Goal: Task Accomplishment & Management: Manage account settings

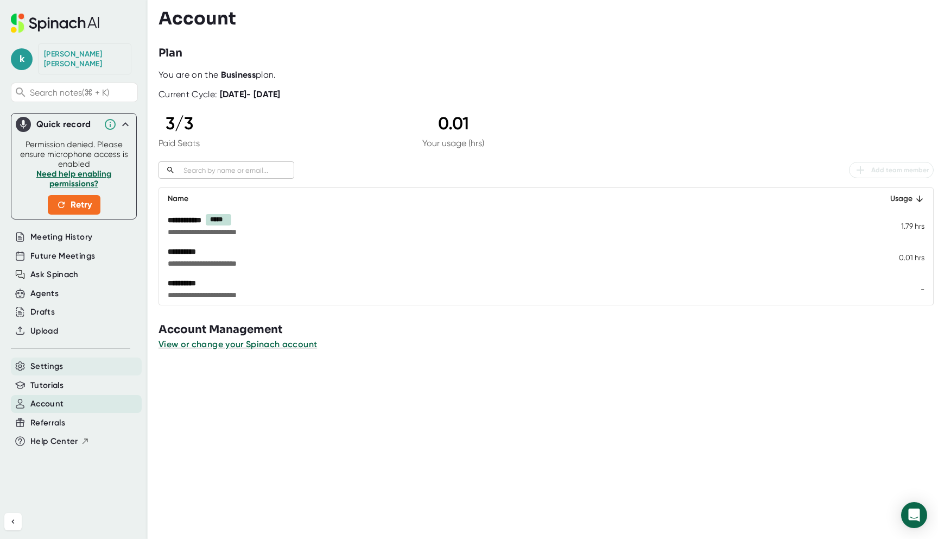
click at [67, 357] on div "Settings" at bounding box center [76, 366] width 131 height 18
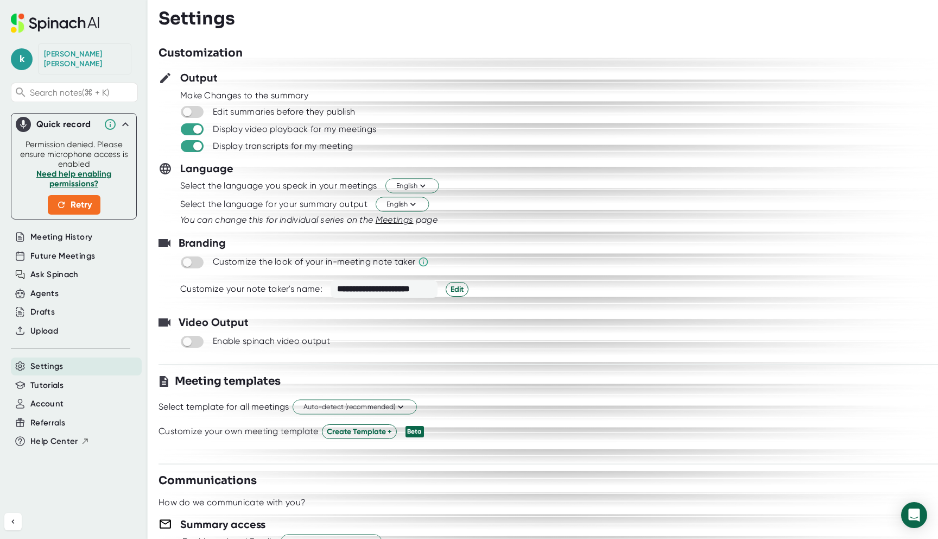
click at [67, 357] on div "Settings" at bounding box center [76, 366] width 131 height 18
click at [66, 395] on div "Account" at bounding box center [76, 404] width 131 height 18
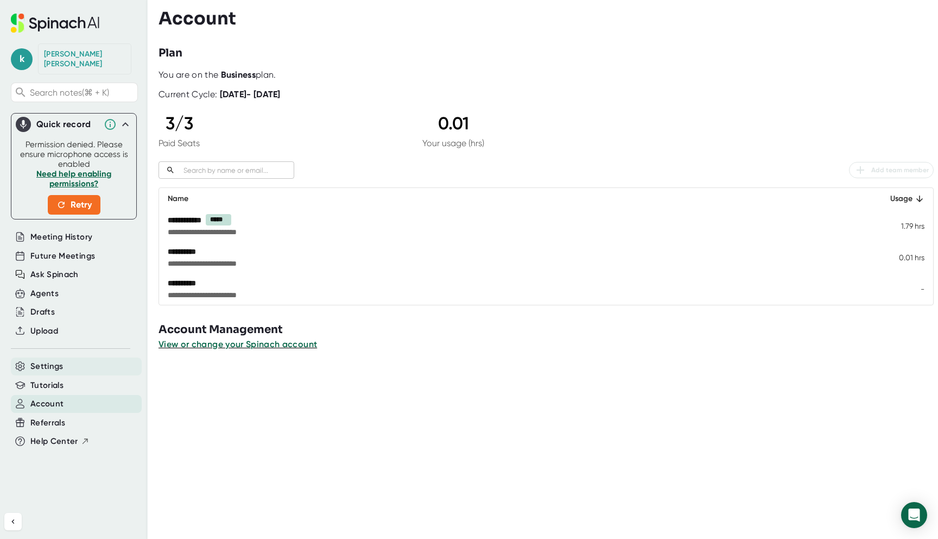
click at [79, 357] on div "Settings" at bounding box center [76, 366] width 131 height 18
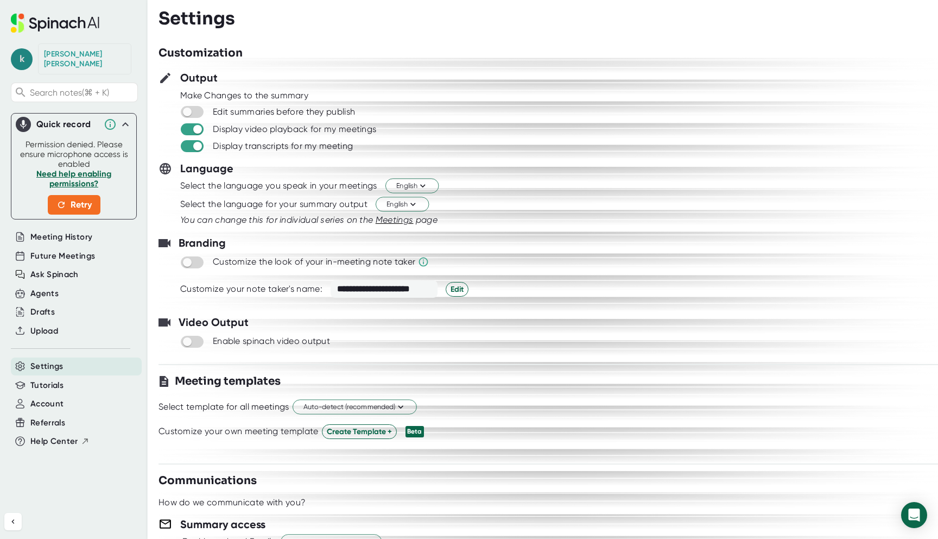
click at [11, 55] on span "k" at bounding box center [22, 59] width 22 height 22
click at [45, 105] on b "Edit Profile" at bounding box center [52, 102] width 35 height 9
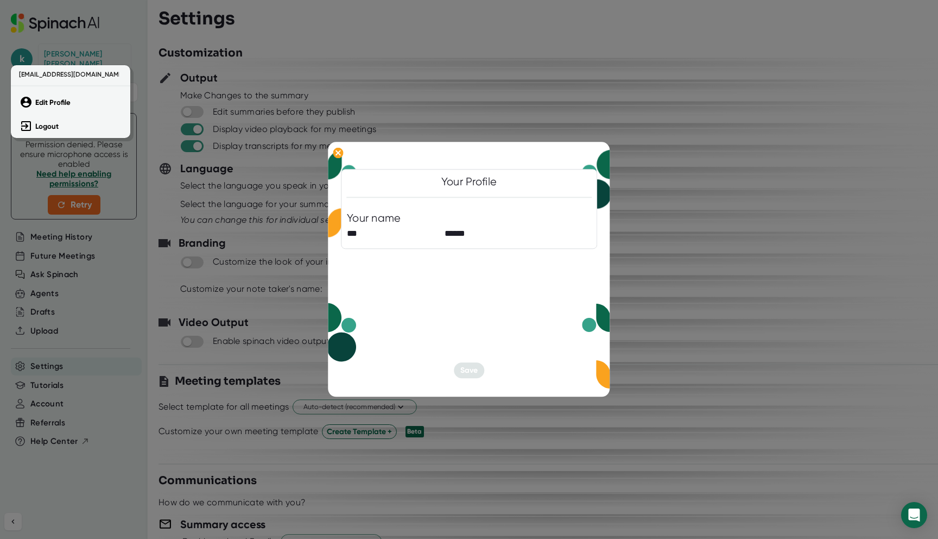
click at [281, 187] on div at bounding box center [469, 269] width 938 height 539
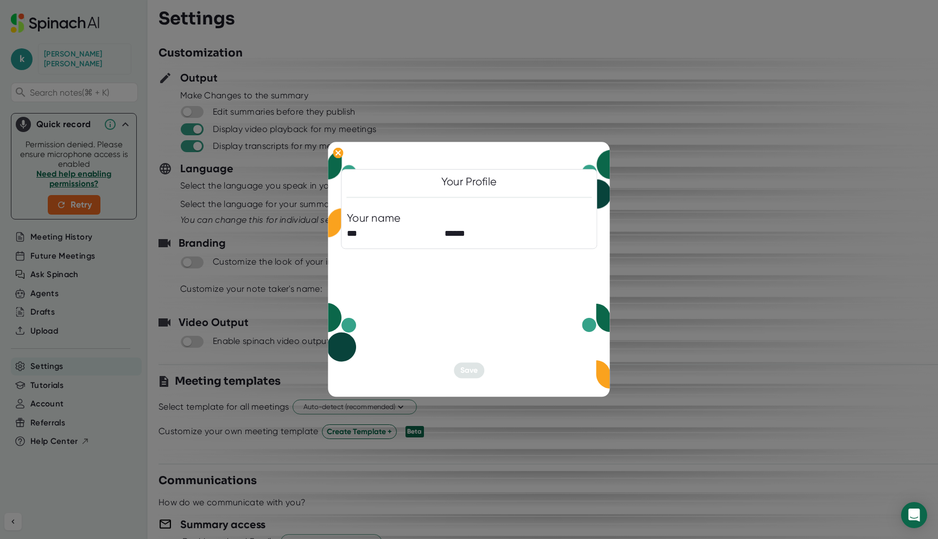
click at [661, 287] on div at bounding box center [469, 269] width 938 height 539
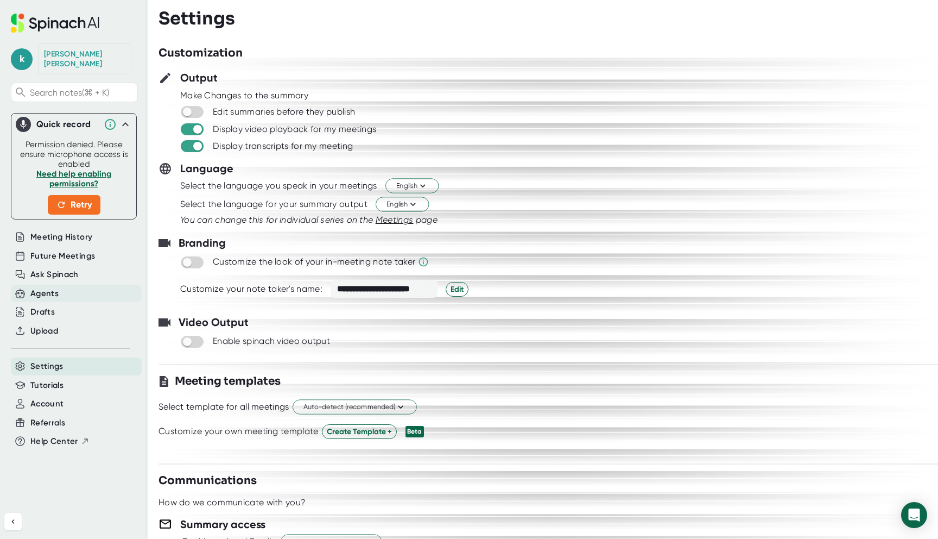
click at [78, 285] on div "Agents" at bounding box center [76, 294] width 131 height 18
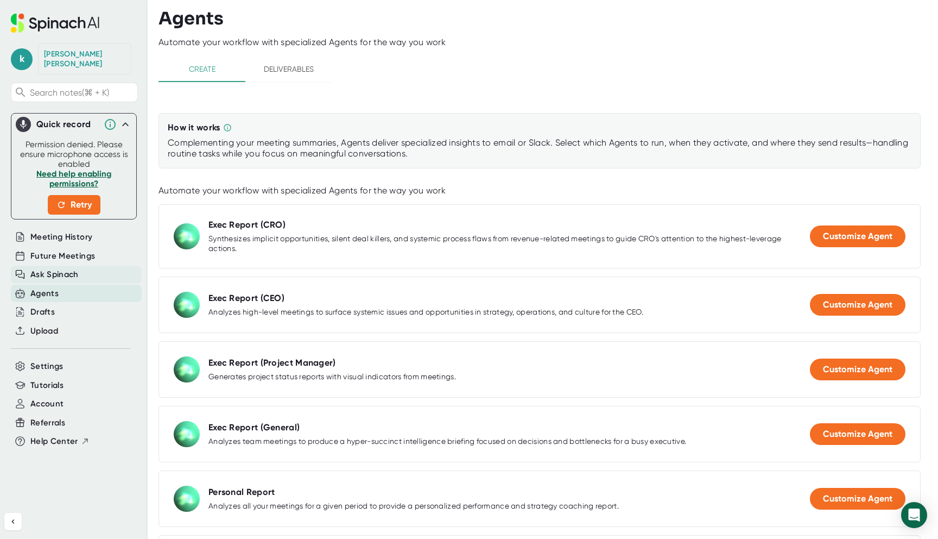
click at [77, 268] on span "Ask Spinach" at bounding box center [54, 274] width 48 height 12
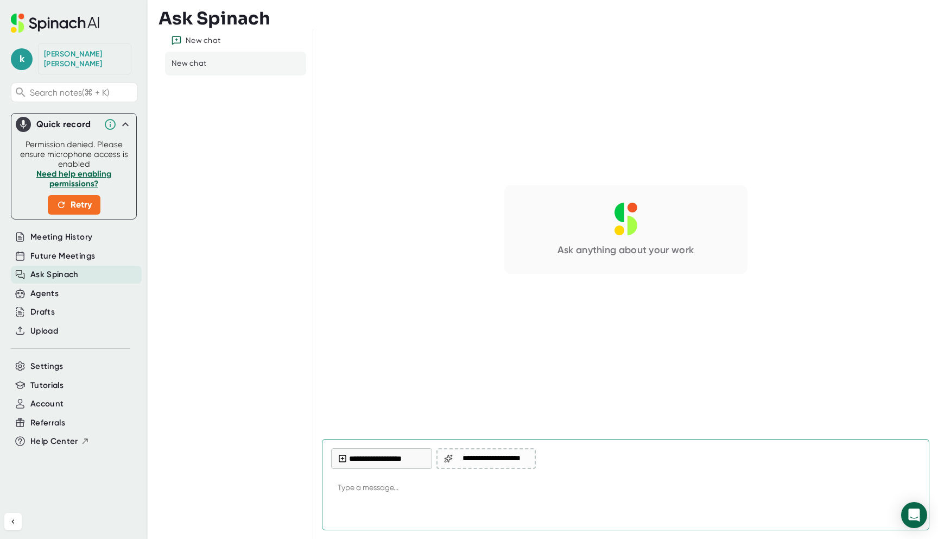
click at [366, 493] on textarea at bounding box center [625, 488] width 589 height 26
type textarea "h"
type textarea "x"
type textarea "ho"
type textarea "x"
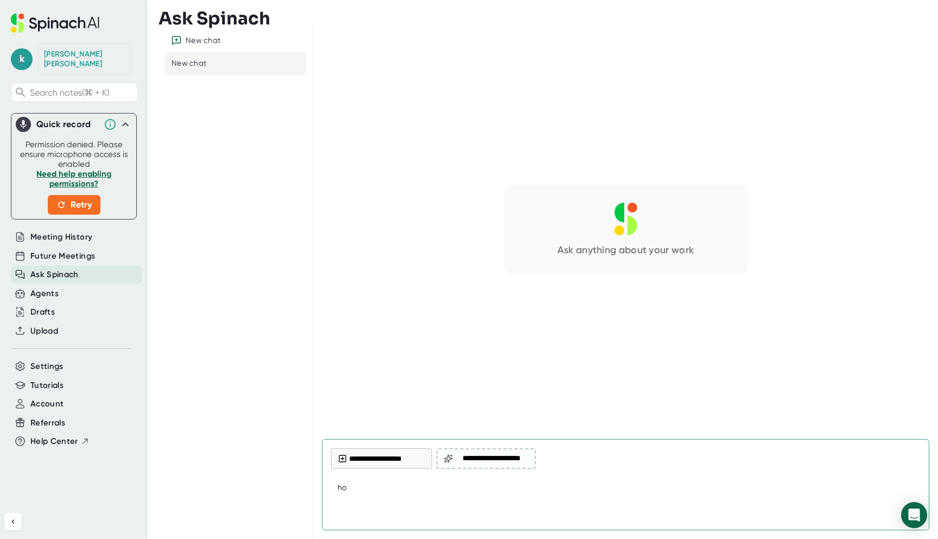
type textarea "how"
type textarea "x"
type textarea "how"
type textarea "x"
type textarea "how d"
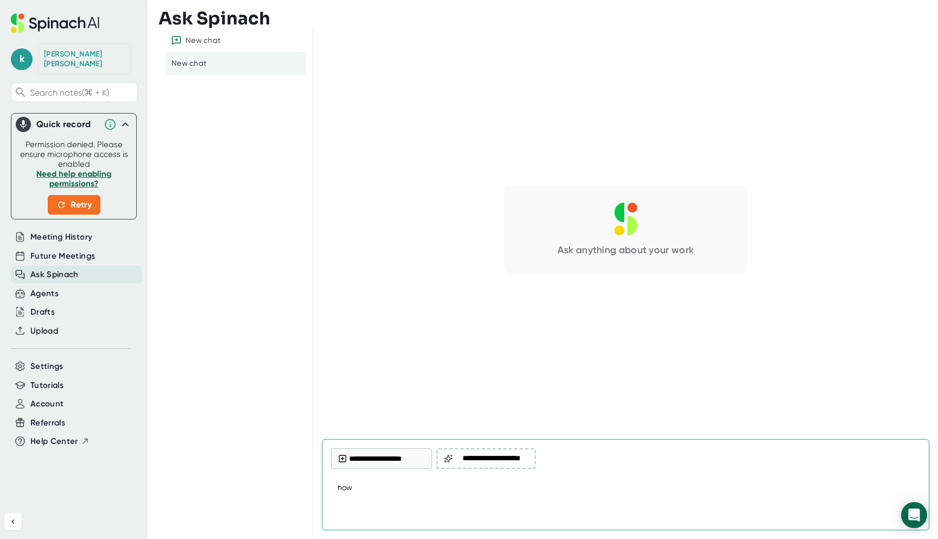
type textarea "x"
type textarea "how do"
type textarea "x"
type textarea "how do"
type textarea "x"
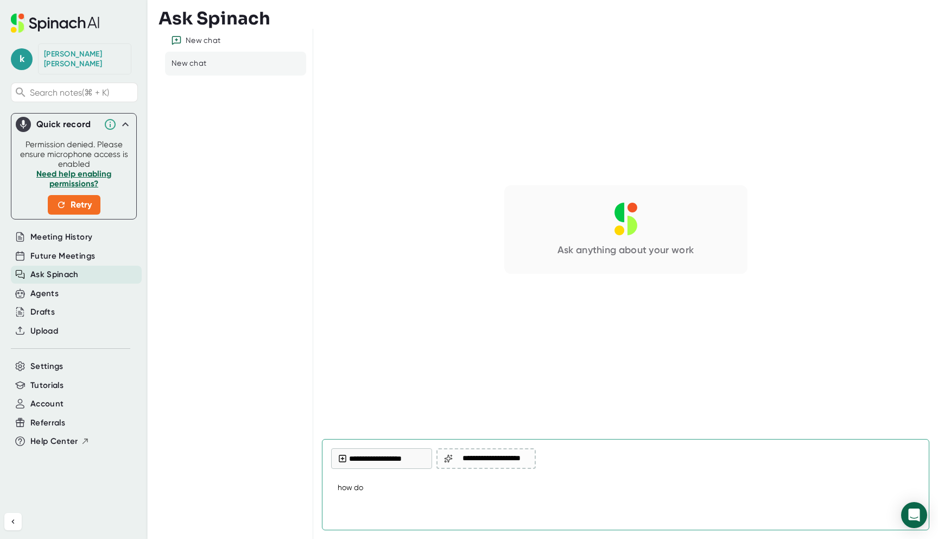
type textarea "how do I"
type textarea "x"
type textarea "how do I"
type textarea "x"
type textarea "how do I o"
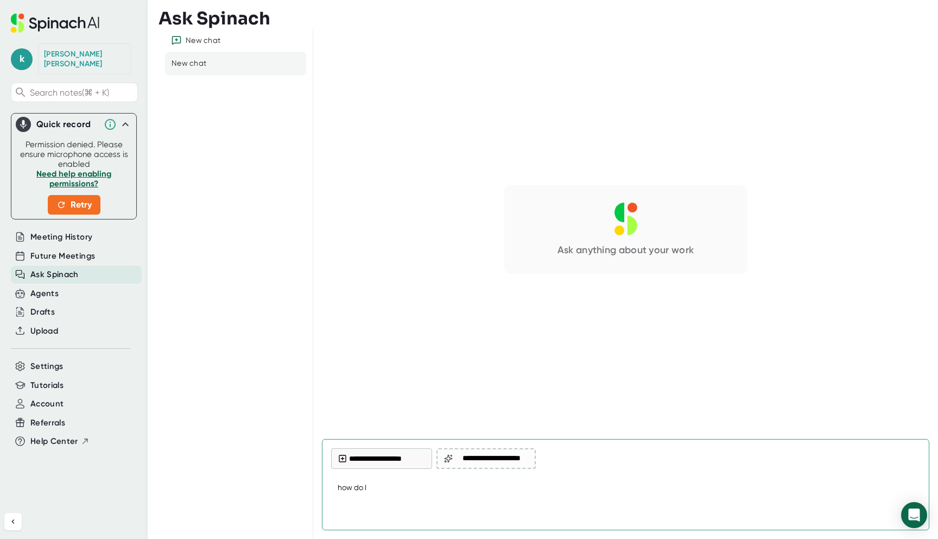
type textarea "x"
type textarea "how do I on"
type textarea "x"
type textarea "how do I onl"
type textarea "x"
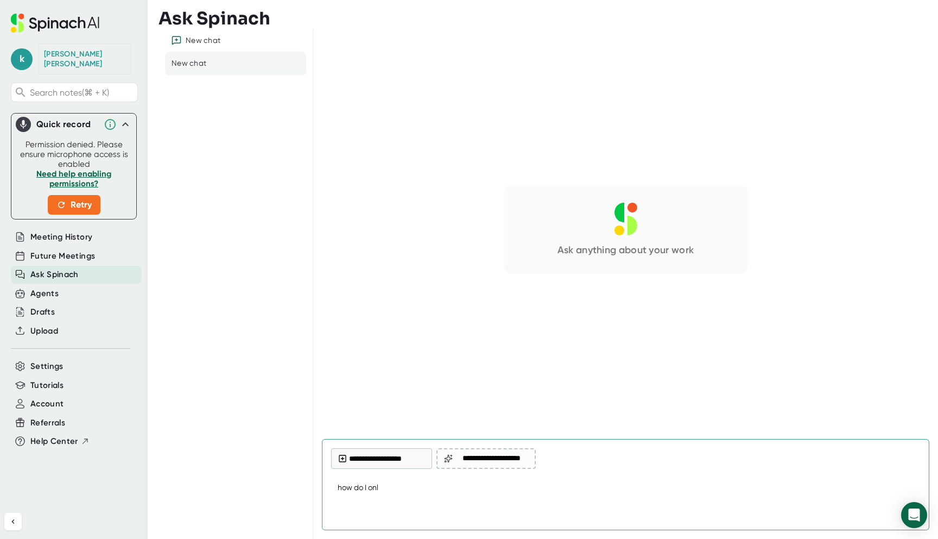
type textarea "how do I only"
type textarea "x"
type textarea "how do I only"
type textarea "x"
type textarea "how do I only a"
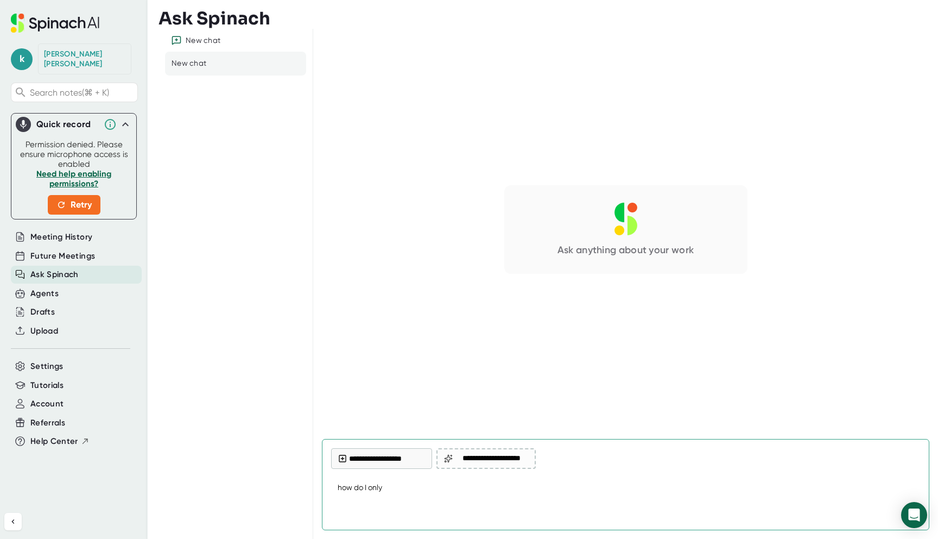
type textarea "x"
type textarea "how do I only ad"
type textarea "x"
type textarea "how do I only add"
type textarea "x"
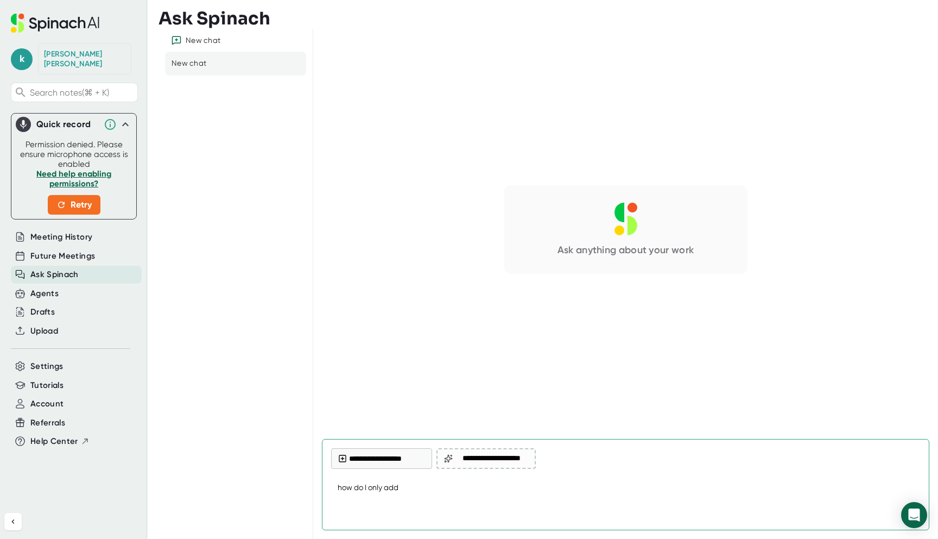
type textarea "how do I only add"
type textarea "x"
type textarea "how do I only add s"
type textarea "x"
type textarea "how do I only add sp"
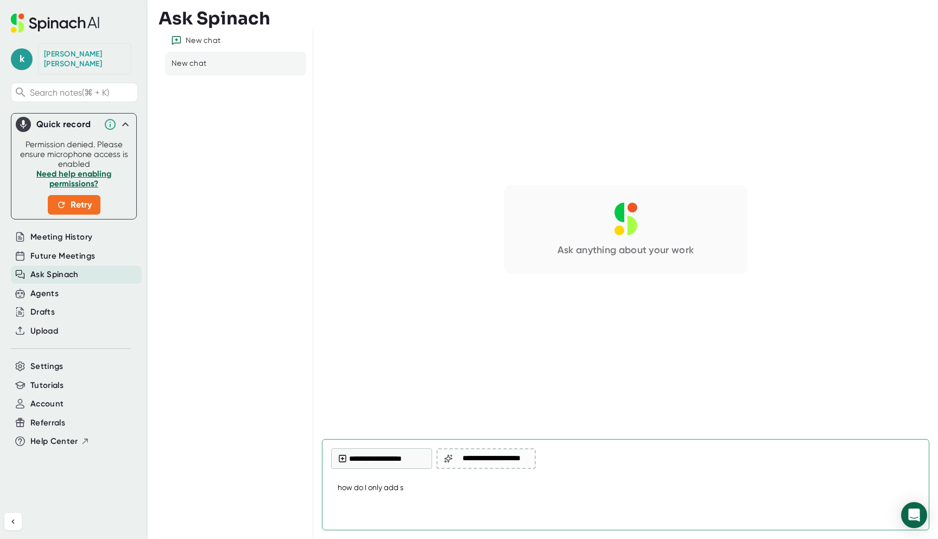
type textarea "x"
type textarea "how do I only add spi"
type textarea "x"
type textarea "how do I only add spin"
type textarea "x"
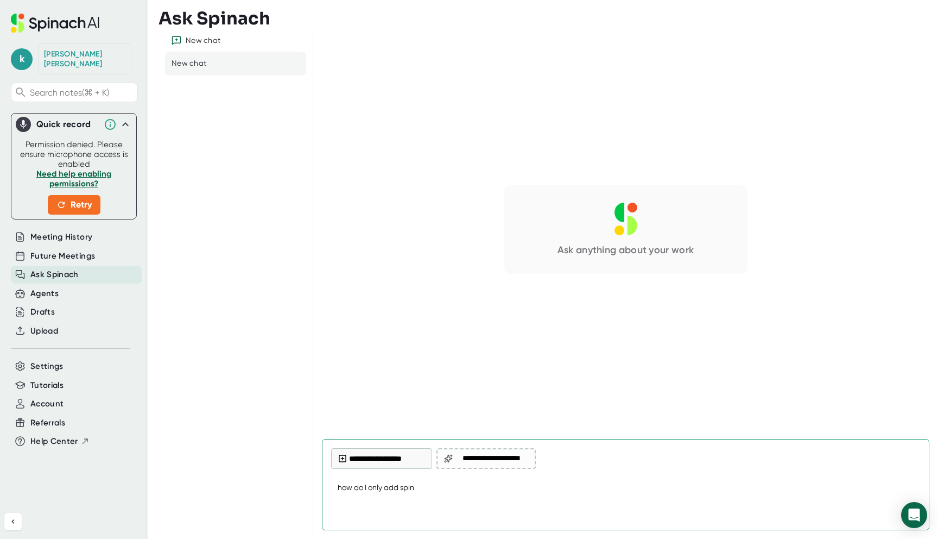
type textarea "how do I only add [PERSON_NAME]"
type textarea "x"
type textarea "how do I only add spinac"
type textarea "x"
type textarea "how do I only add spinach"
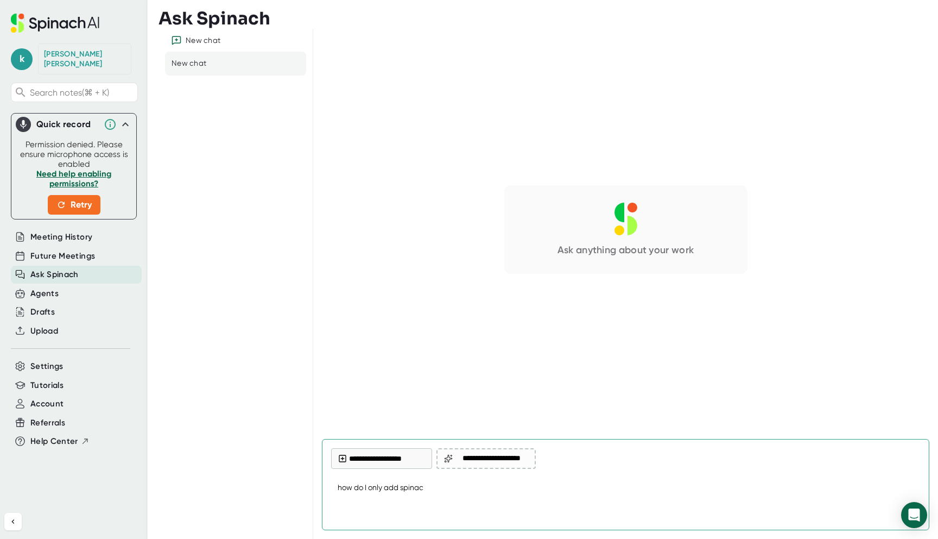
type textarea "x"
type textarea "how do I only add spinach"
type textarea "x"
type textarea "how do I only add spinach o"
type textarea "x"
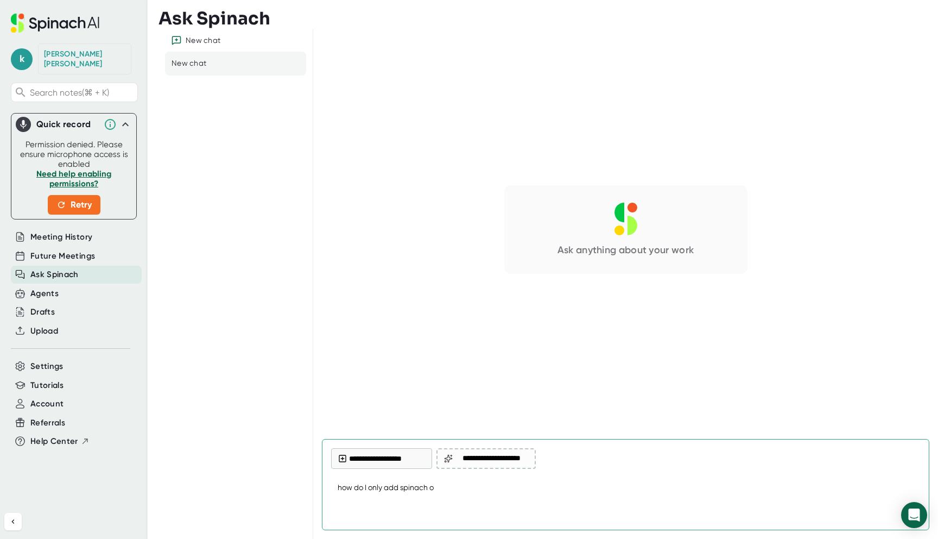
type textarea "how do I only add spinach on"
type textarea "x"
type textarea "how do I only add spinach on"
type textarea "x"
type textarea "how do I only add spinach on m"
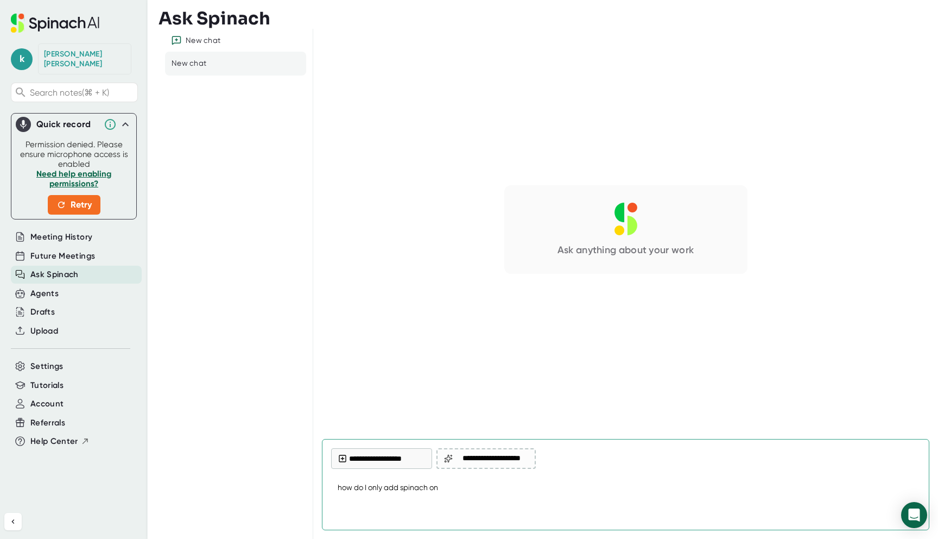
type textarea "x"
type textarea "how do I only add spinach on my"
type textarea "x"
type textarea "how do I only add spinach on my"
type textarea "x"
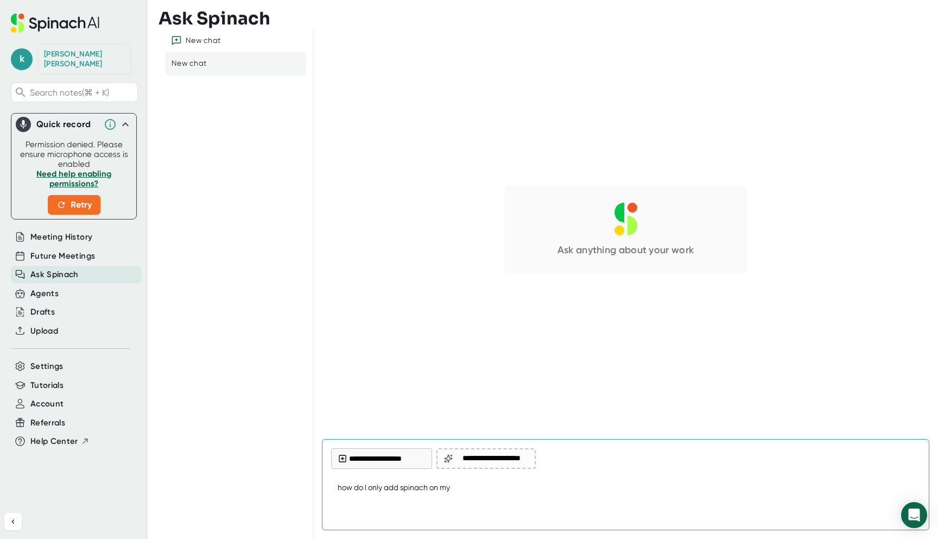
type textarea "how do I only add spinach on my m"
type textarea "x"
type textarea "how do I only add spinach on my me"
type textarea "x"
type textarea "how do I only add spinach on my mee"
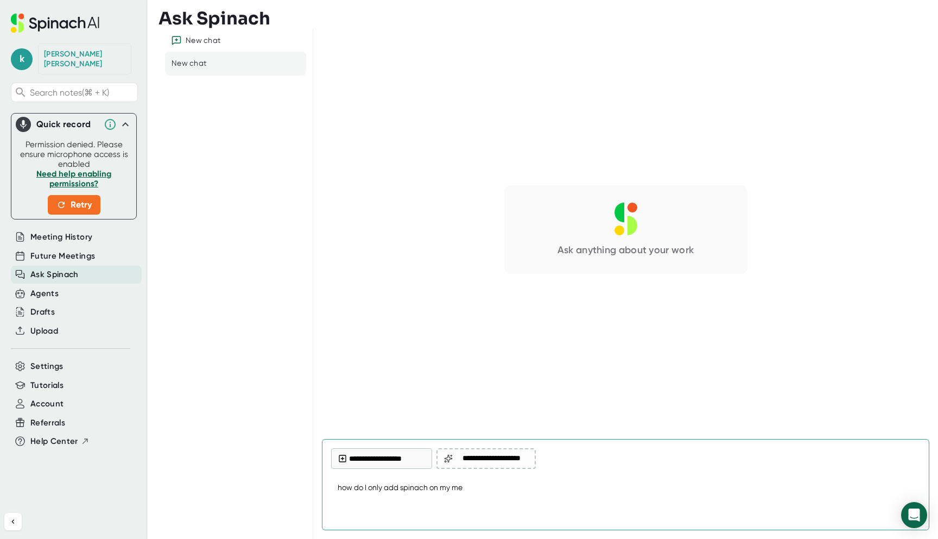
type textarea "x"
type textarea "how do I only add spinach on my meet"
type textarea "x"
type textarea "how do I only add spinach on my meeti"
type textarea "x"
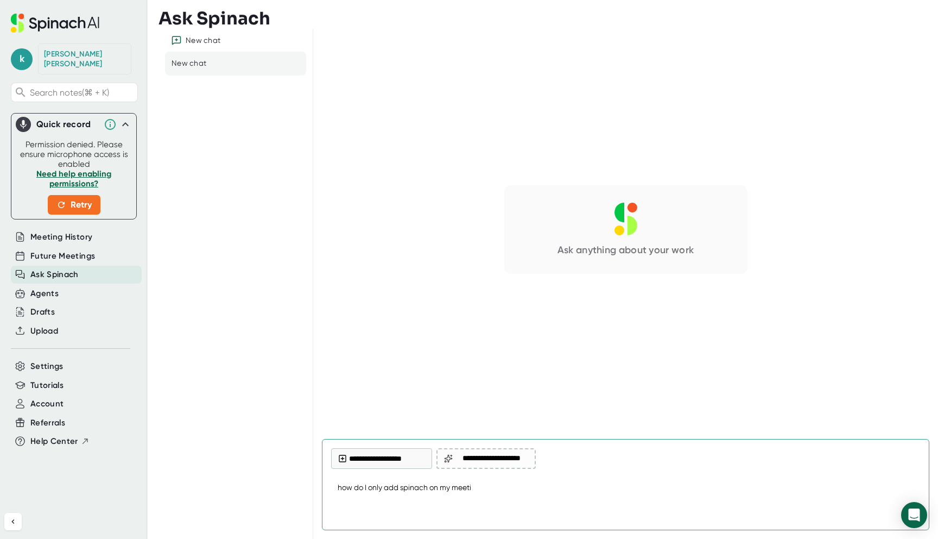
type textarea "how do I only add spinach on my meetin"
type textarea "x"
type textarea "how do I only add spinach on my meeting"
type textarea "x"
type textarea "how do I only add spinach on my meetings"
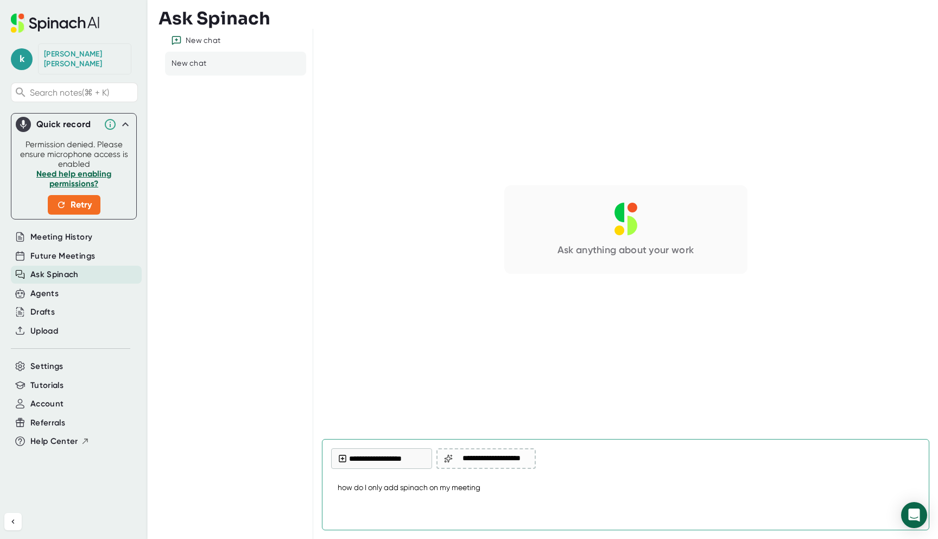
type textarea "x"
type textarea "how do I only add spinach on my meetings"
type textarea "x"
type textarea "how do I only add spinach on my meetings -"
type textarea "x"
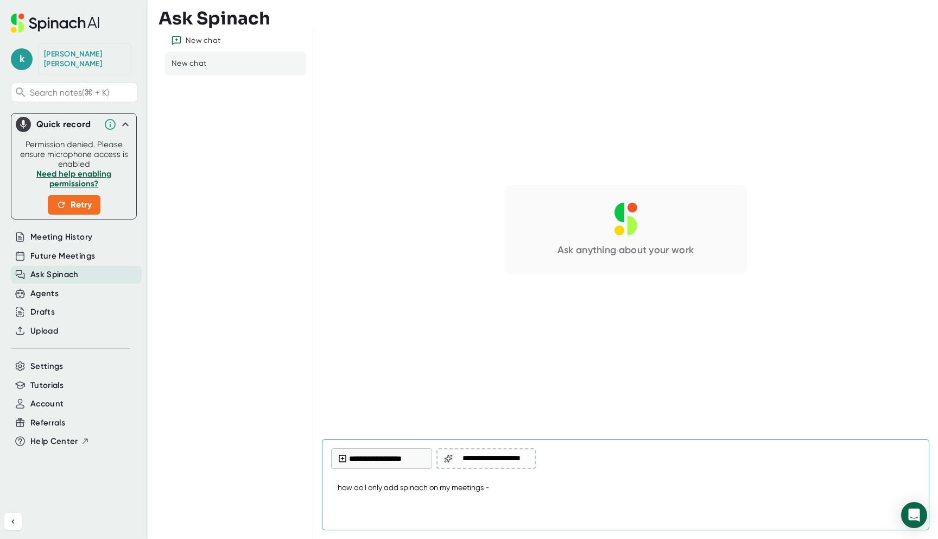
type textarea "how do I only add spinach on my meetings"
type textarea "x"
type textarea "how do I only add spinach on my meetings t"
type textarea "x"
type textarea "how do I only add spinach on my meetings th"
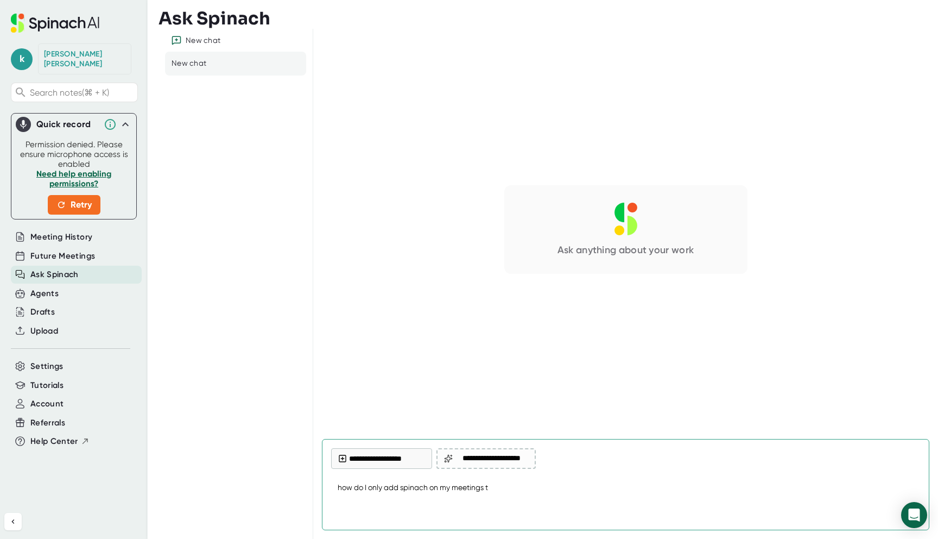
type textarea "x"
type textarea "how do I only add spinach on my meetings tha"
type textarea "x"
type textarea "how do I only add spinach on my meetings that"
type textarea "x"
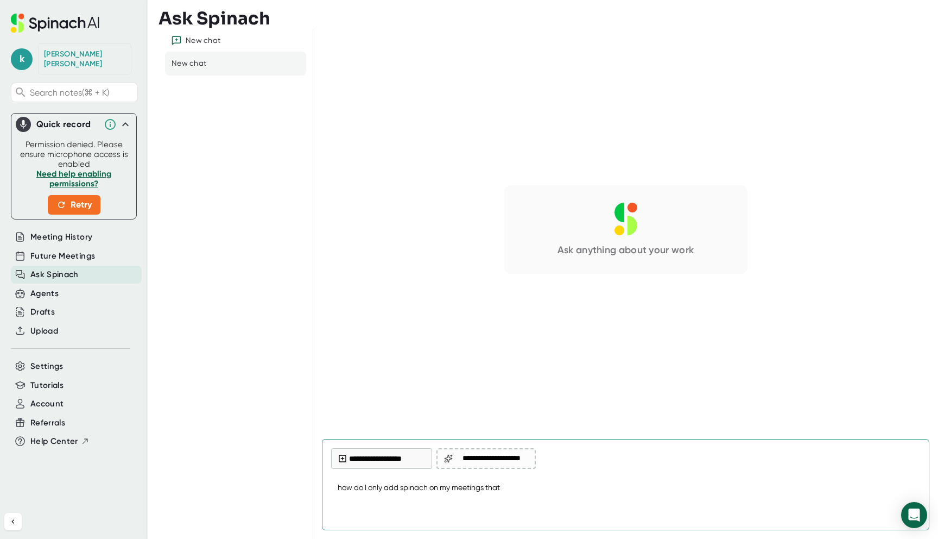
type textarea "how do I only add spinach on my meetings that"
type textarea "x"
type textarea "how do I only add spinach on my meetings that I"
type textarea "x"
type textarea "how do I only add spinach on my meetings that I"
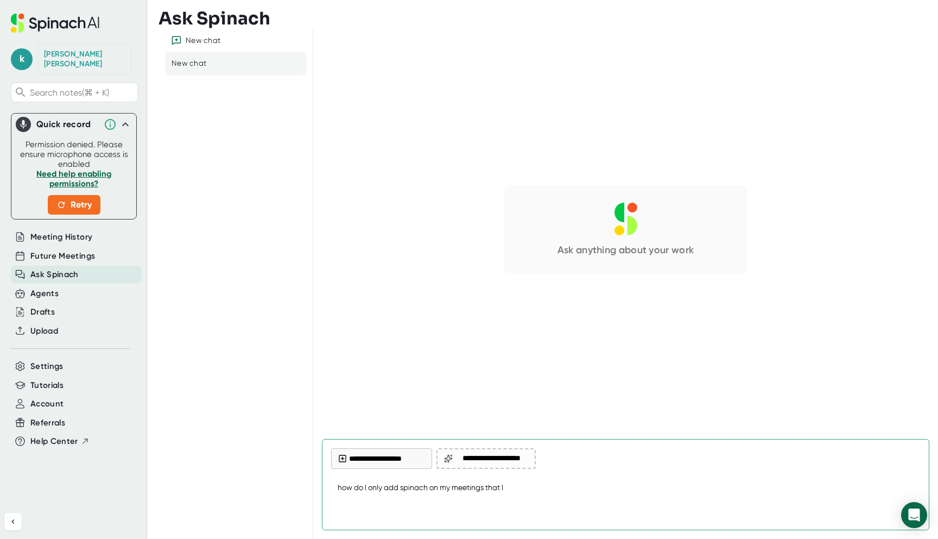
type textarea "x"
type textarea "how do I only add spinach on my meetings that I w"
type textarea "x"
type textarea "how do I only add spinach on my meetings that I wo"
type textarea "x"
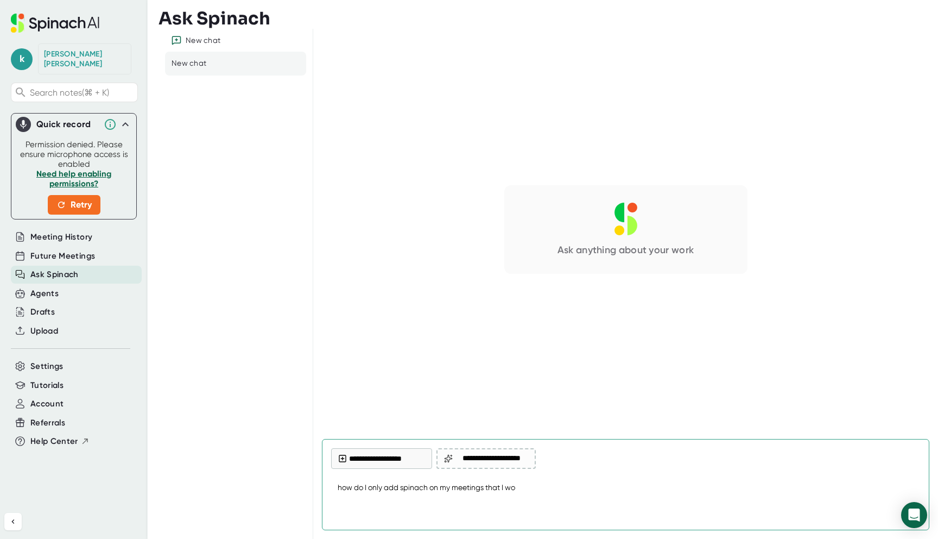
type textarea "how do I only add spinach on my meetings that I woe"
type textarea "x"
type textarea "how do I only add spinach on my meetings that I wo"
type textarea "x"
type textarea "how do I only add spinach on my meetings that I w"
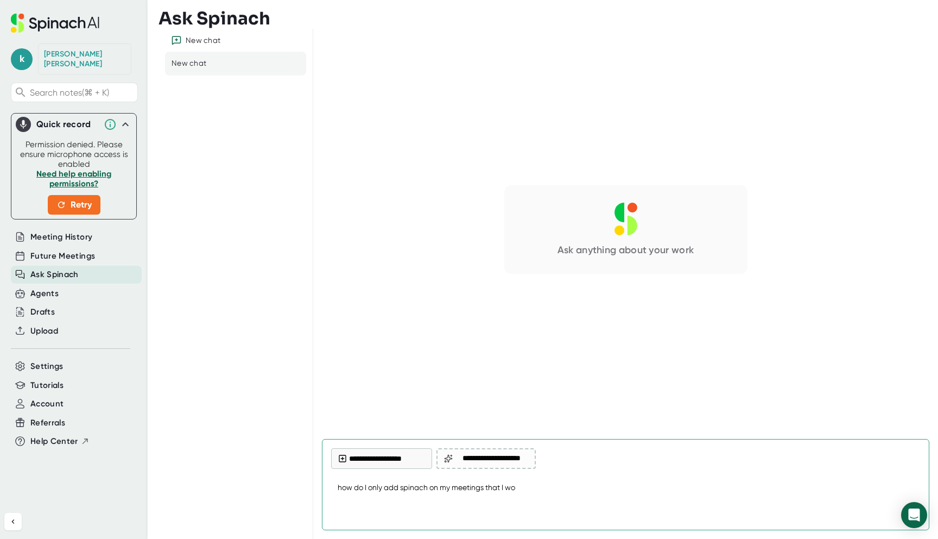
type textarea "x"
type textarea "how do I only add spinach on my meetings that I"
type textarea "x"
type textarea "how do I only add spinach on my meetings that I o"
type textarea "x"
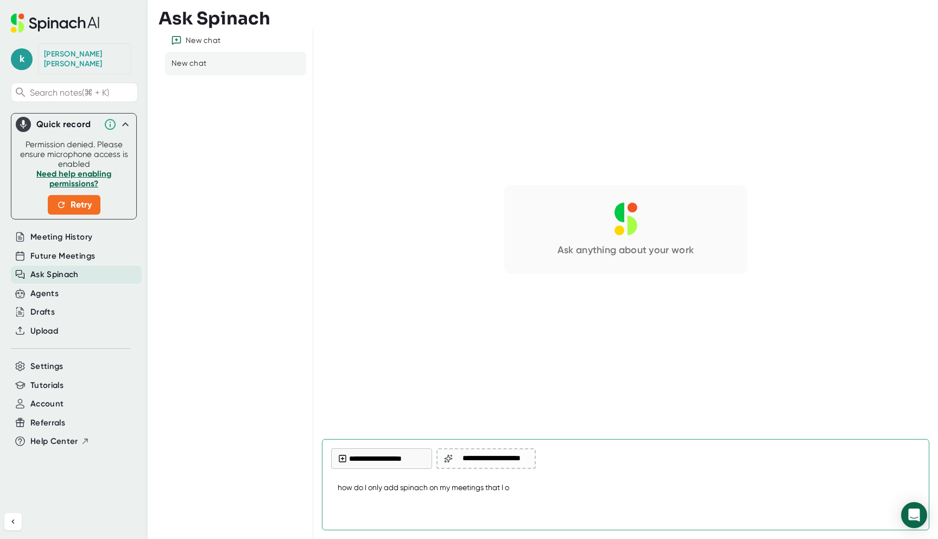
type textarea "how do I only add spinach on my meetings that I ow"
type textarea "x"
type textarea "how do I only add spinach on my meetings that I own"
type textarea "x"
type textarea "how do I only add spinach on my meetings that I own"
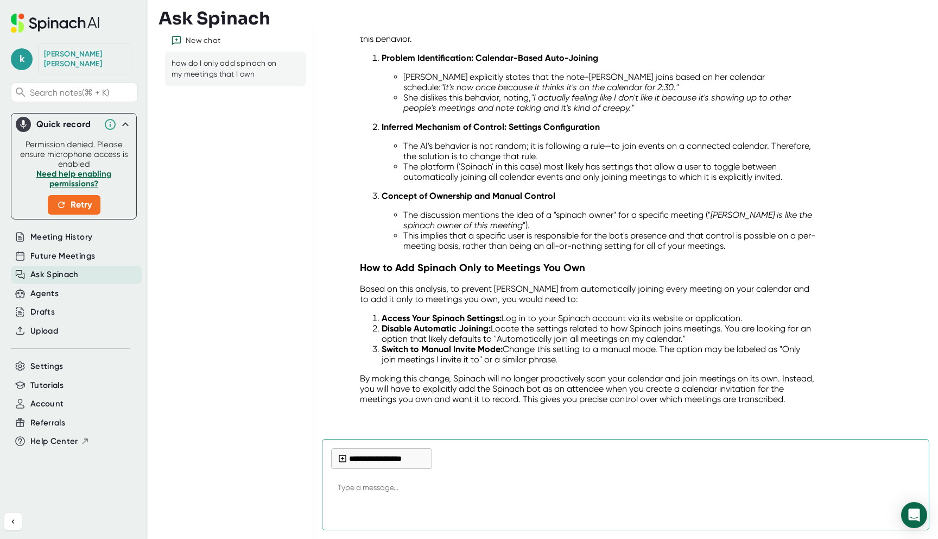
scroll to position [161, 0]
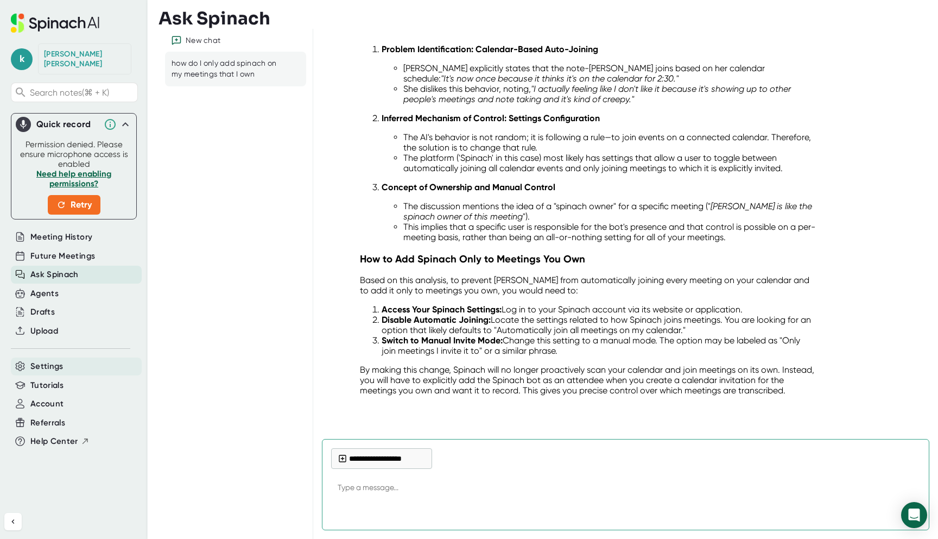
type textarea "x"
click at [52, 360] on span "Settings" at bounding box center [46, 366] width 33 height 12
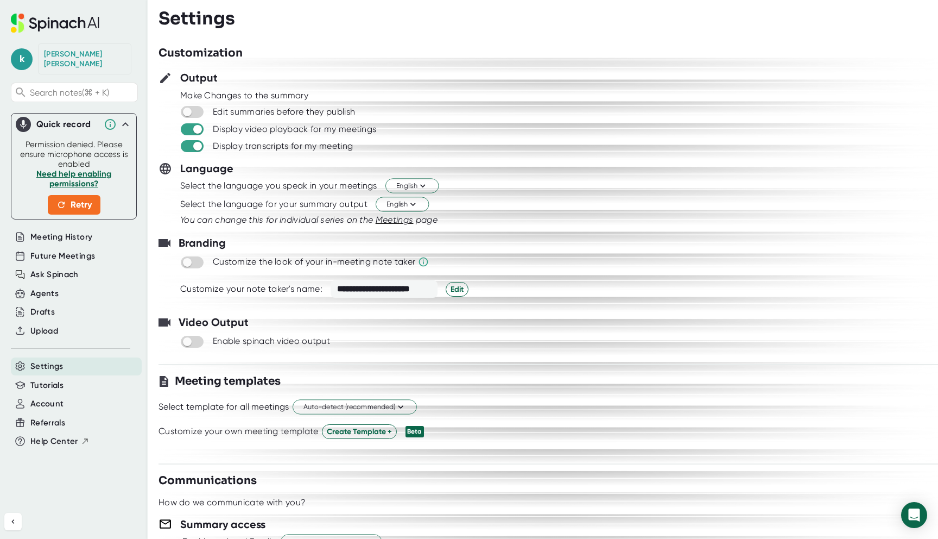
click at [244, 94] on div "Make Changes to the summary" at bounding box center [559, 95] width 758 height 11
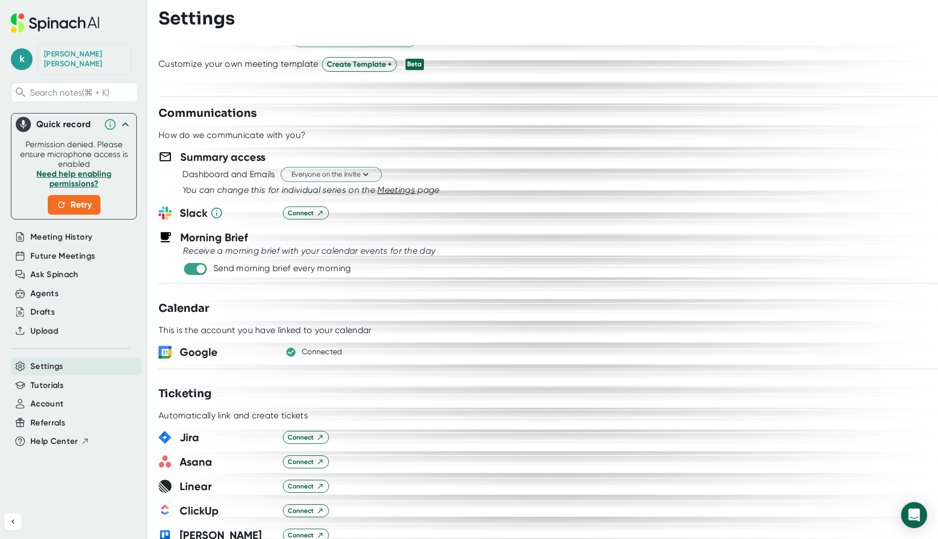
scroll to position [370, 0]
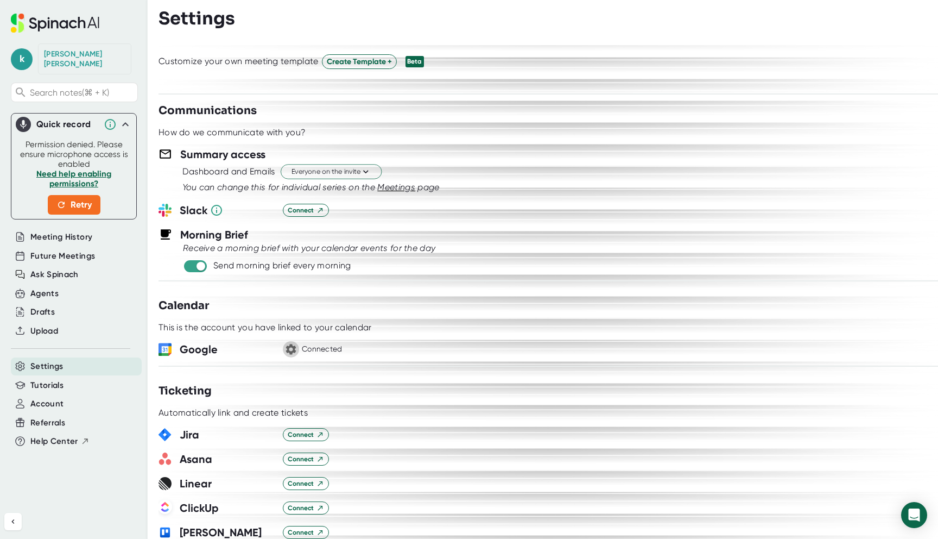
click at [294, 346] on icon "button" at bounding box center [291, 349] width 10 height 10
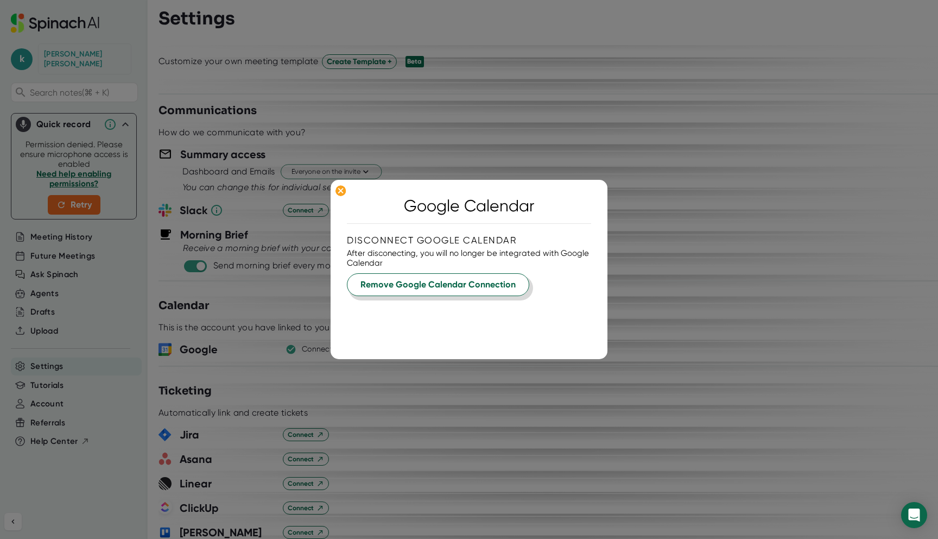
click at [479, 283] on span "Remove Google Calendar Connection" at bounding box center [438, 284] width 155 height 13
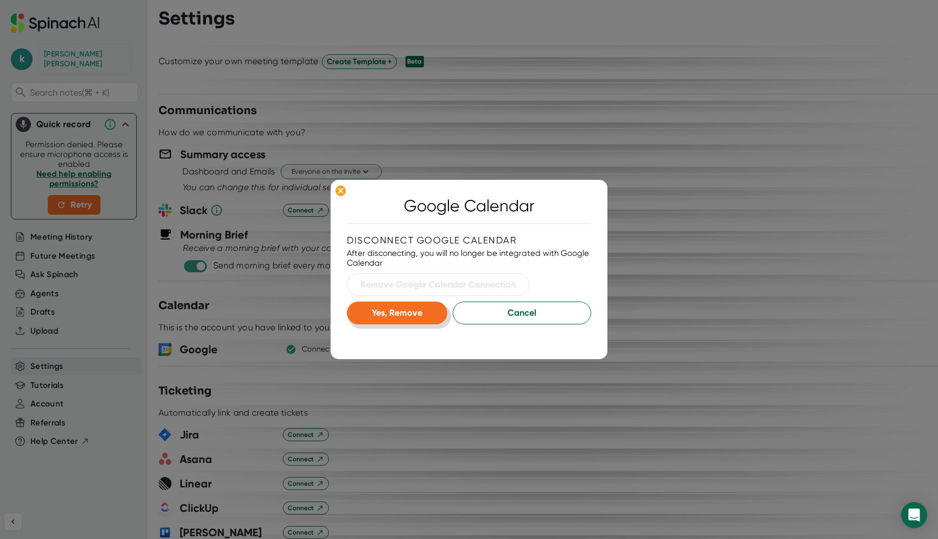
click at [419, 306] on button "Yes, Remove" at bounding box center [397, 312] width 100 height 23
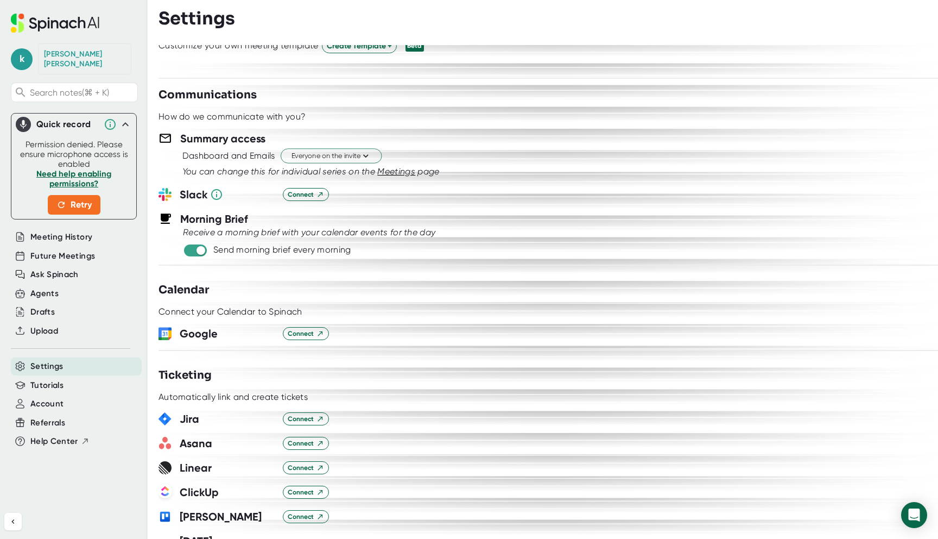
scroll to position [356, 0]
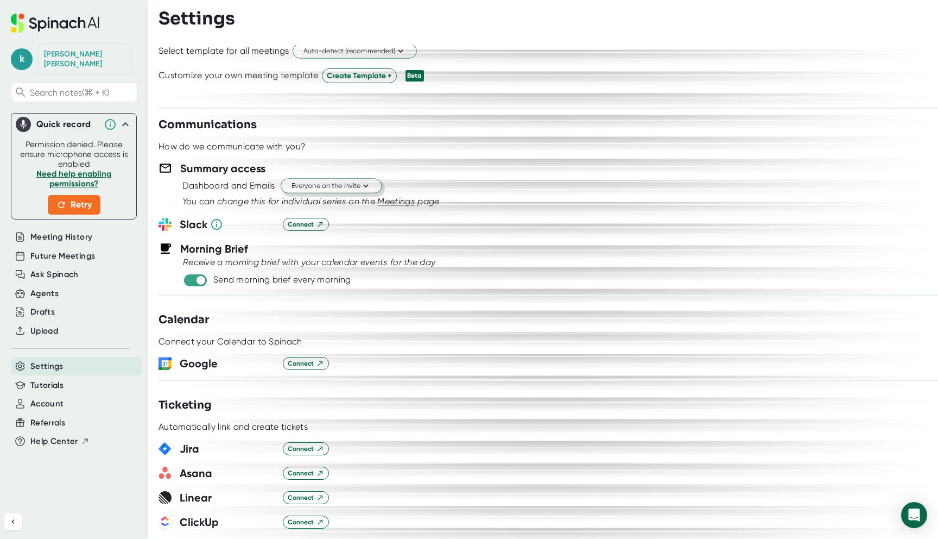
click at [325, 187] on span "Everyone on the invite" at bounding box center [331, 185] width 79 height 10
click at [327, 153] on div at bounding box center [469, 269] width 938 height 539
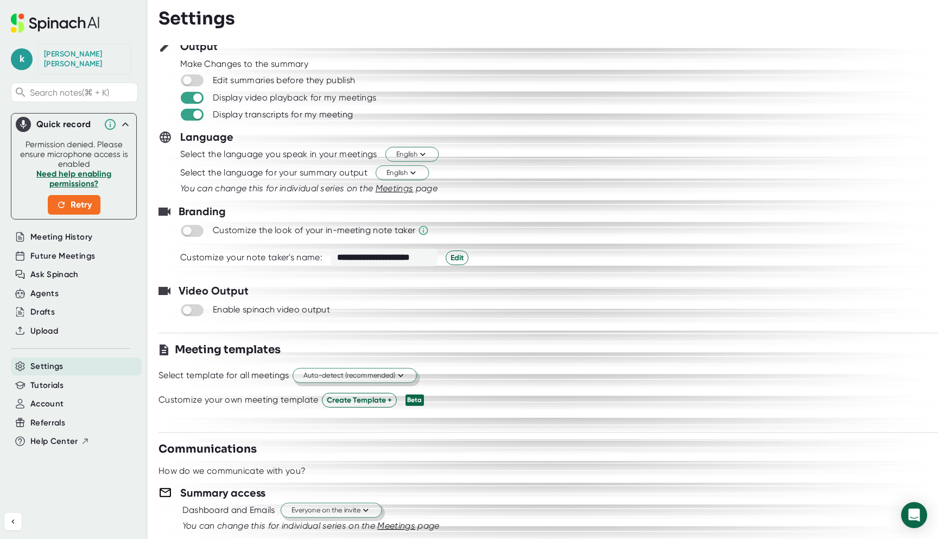
scroll to position [0, 0]
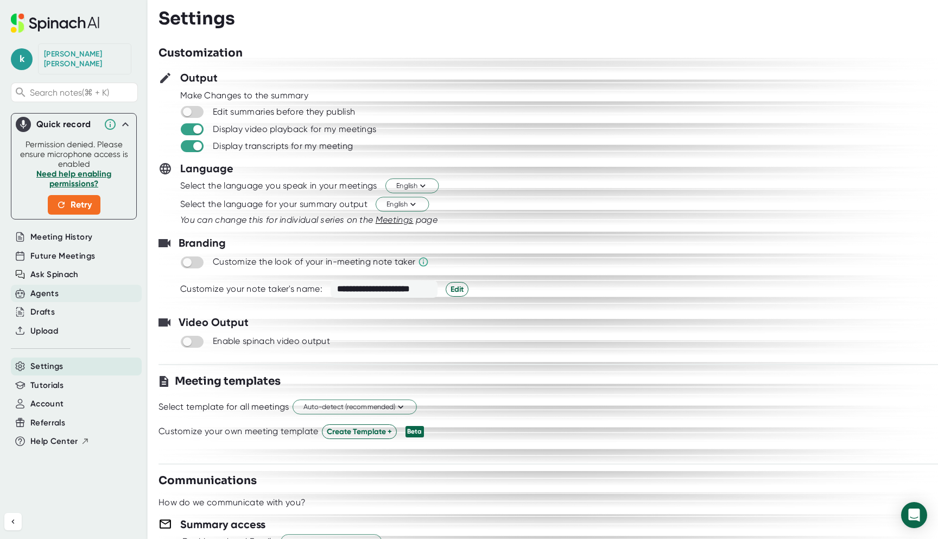
click at [59, 287] on div "Agents" at bounding box center [76, 294] width 131 height 18
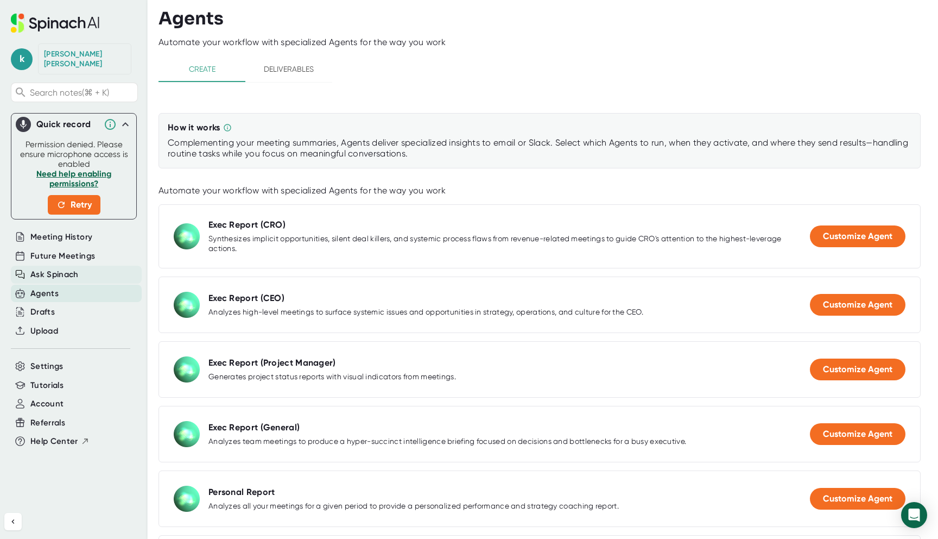
click at [56, 268] on span "Ask Spinach" at bounding box center [54, 274] width 48 height 12
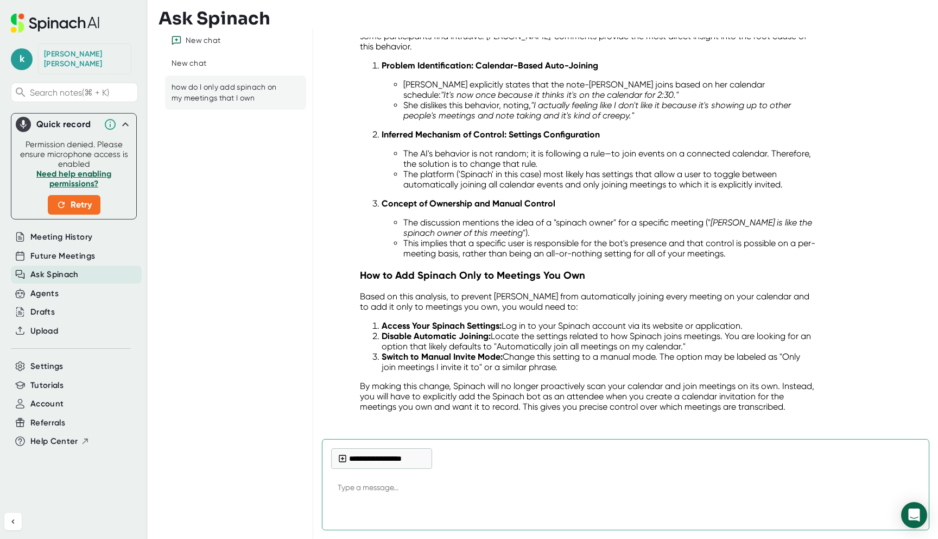
scroll to position [147, 0]
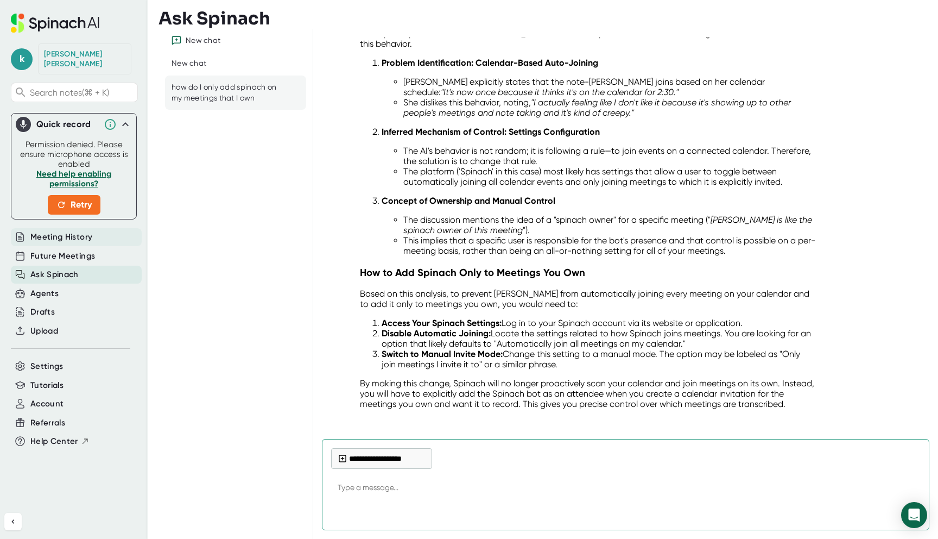
type textarea "x"
click at [87, 231] on span "Meeting History" at bounding box center [61, 237] width 62 height 12
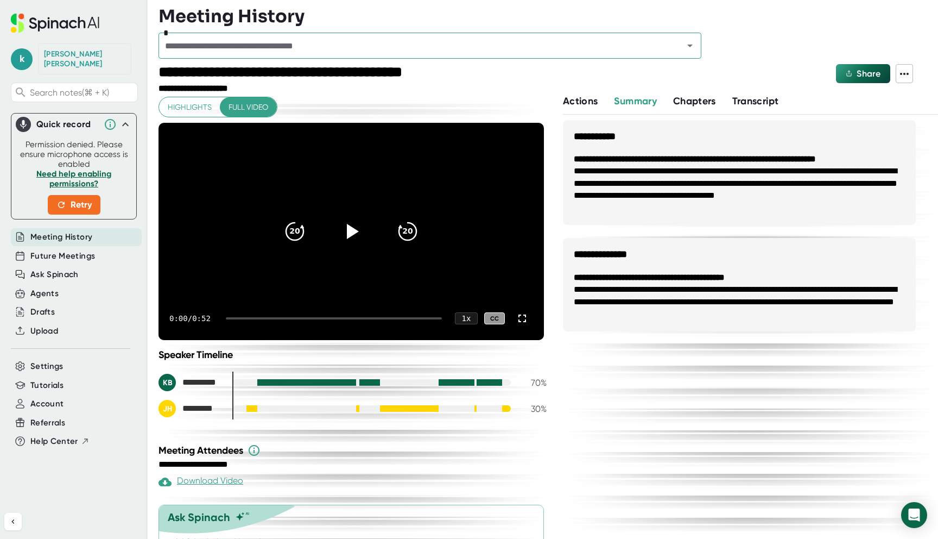
click at [194, 113] on span "Highlights" at bounding box center [190, 107] width 44 height 14
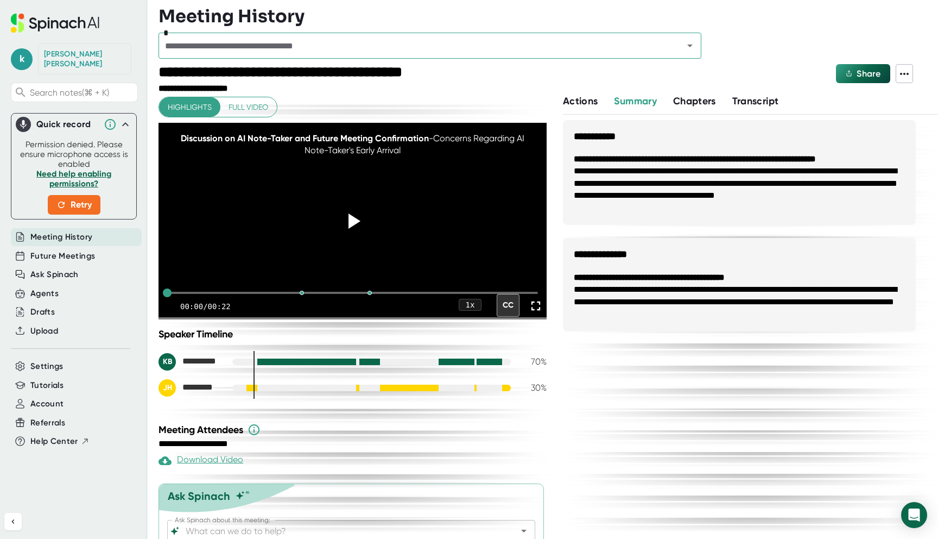
click at [194, 113] on span "Highlights" at bounding box center [190, 107] width 44 height 14
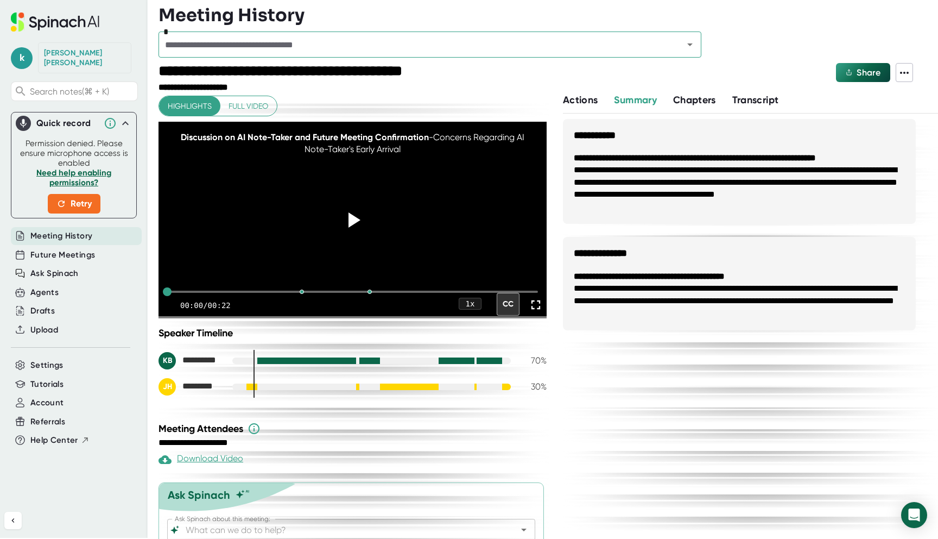
click at [711, 95] on span "Chapters" at bounding box center [694, 100] width 43 height 12
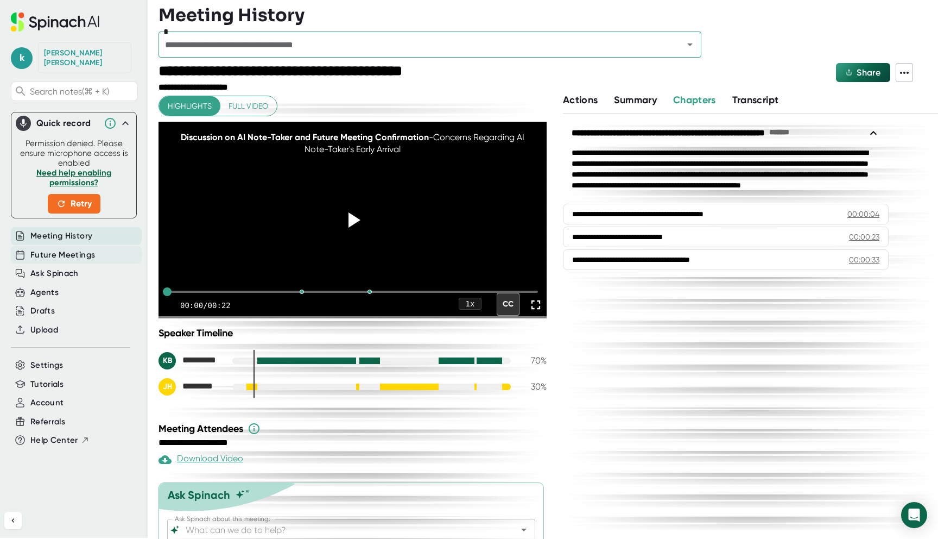
click at [72, 249] on span "Future Meetings" at bounding box center [62, 255] width 65 height 12
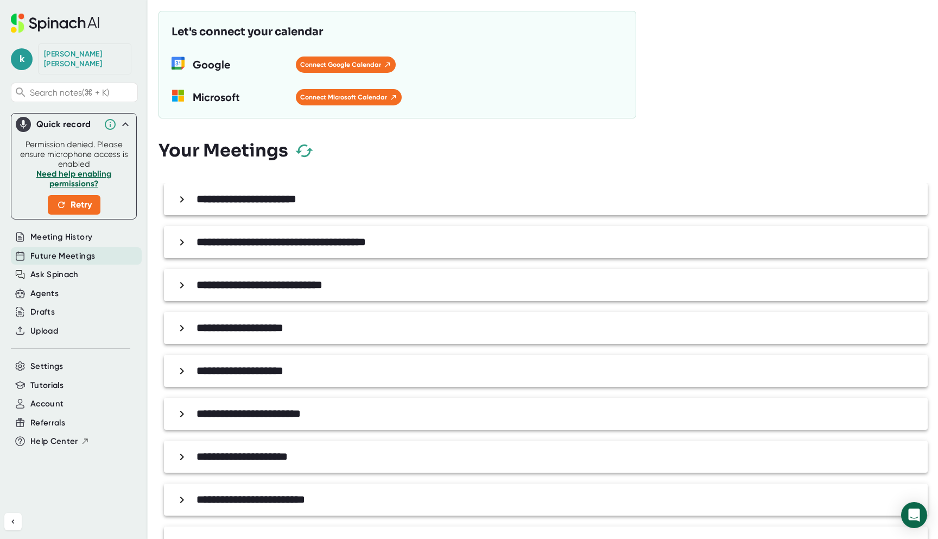
click at [172, 195] on div "**********" at bounding box center [546, 199] width 764 height 32
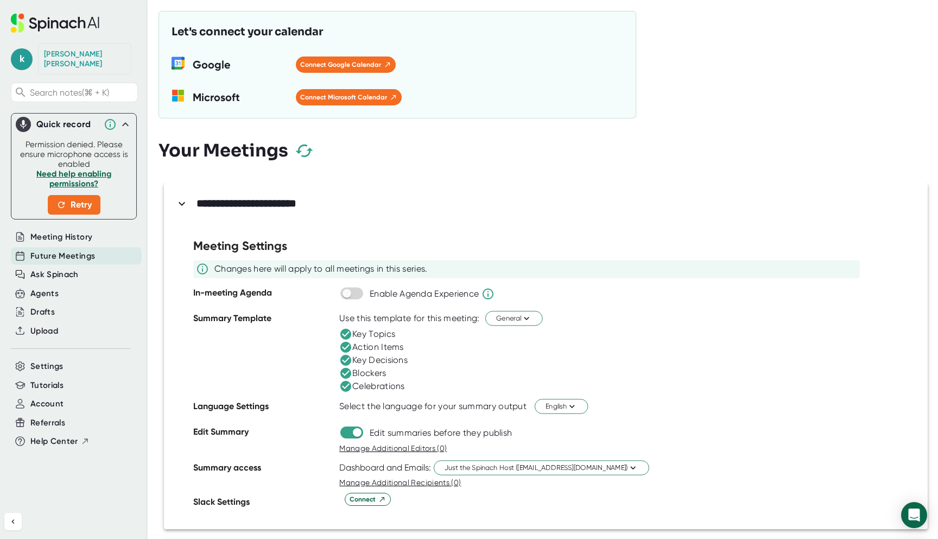
click at [421, 222] on div "**********" at bounding box center [546, 203] width 764 height 41
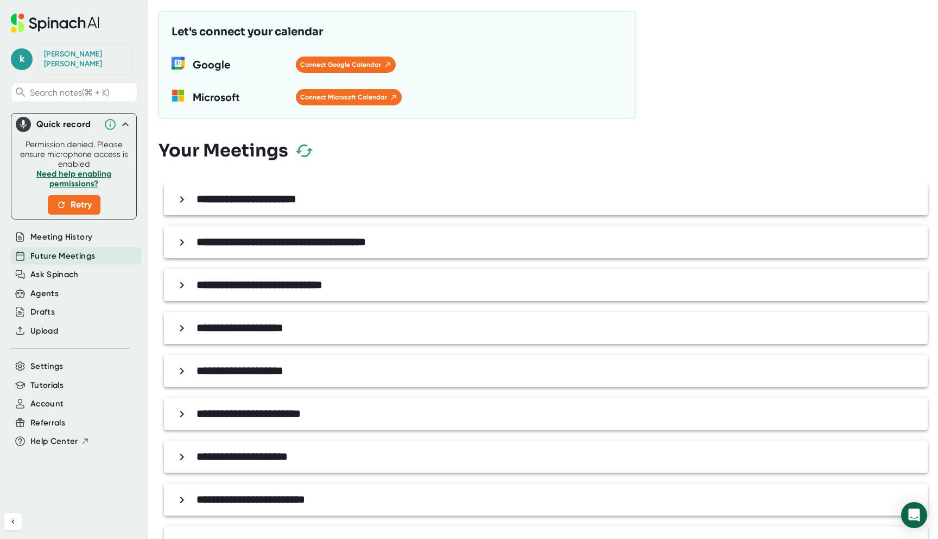
click at [336, 210] on div "**********" at bounding box center [546, 199] width 764 height 32
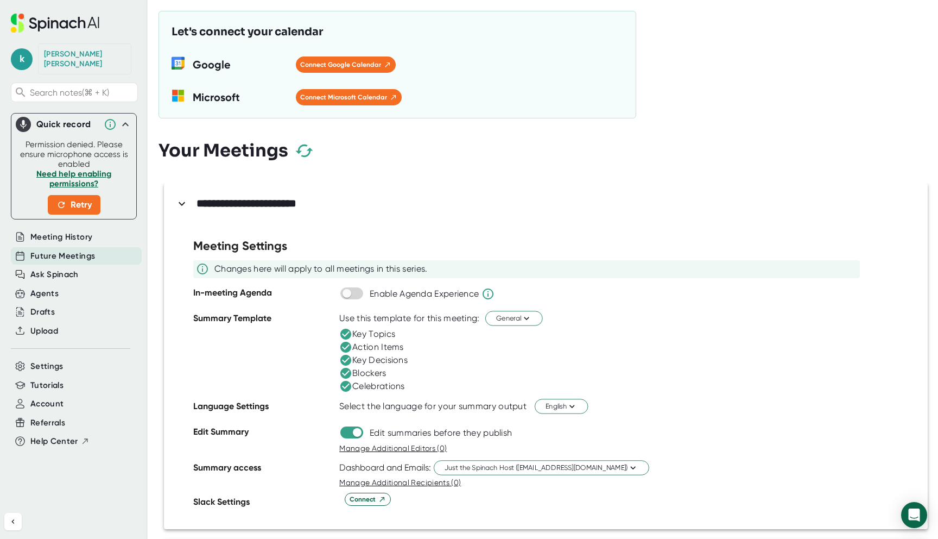
click at [185, 209] on icon at bounding box center [181, 203] width 13 height 13
